Goal: Information Seeking & Learning: Learn about a topic

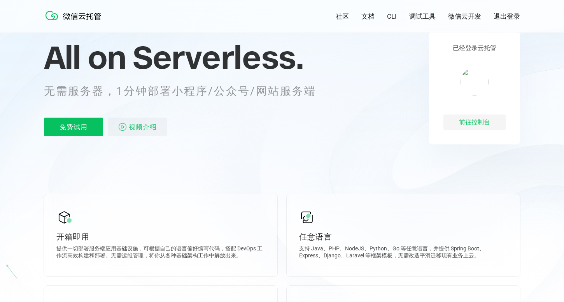
scroll to position [63, 0]
click at [82, 135] on p "免费试用" at bounding box center [73, 126] width 59 height 19
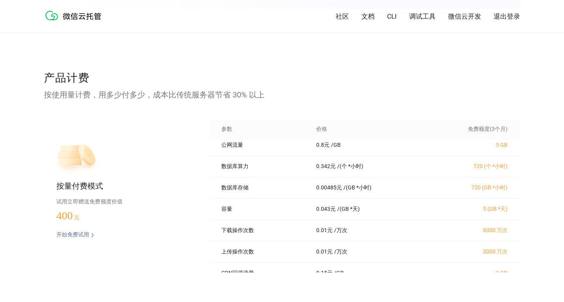
scroll to position [111, 0]
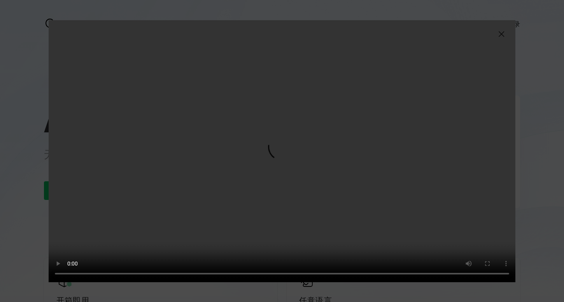
scroll to position [0, 1383]
click at [504, 39] on video "抱歉，您的浏览器暂不支持播放此视频" at bounding box center [282, 151] width 467 height 262
click at [502, 37] on img at bounding box center [500, 34] width 9 height 9
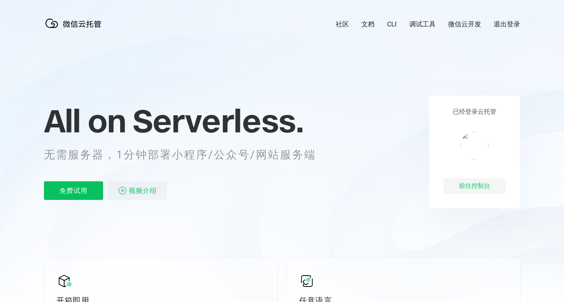
click at [362, 21] on link "文档" at bounding box center [367, 24] width 13 height 9
